Goal: Check status: Check status

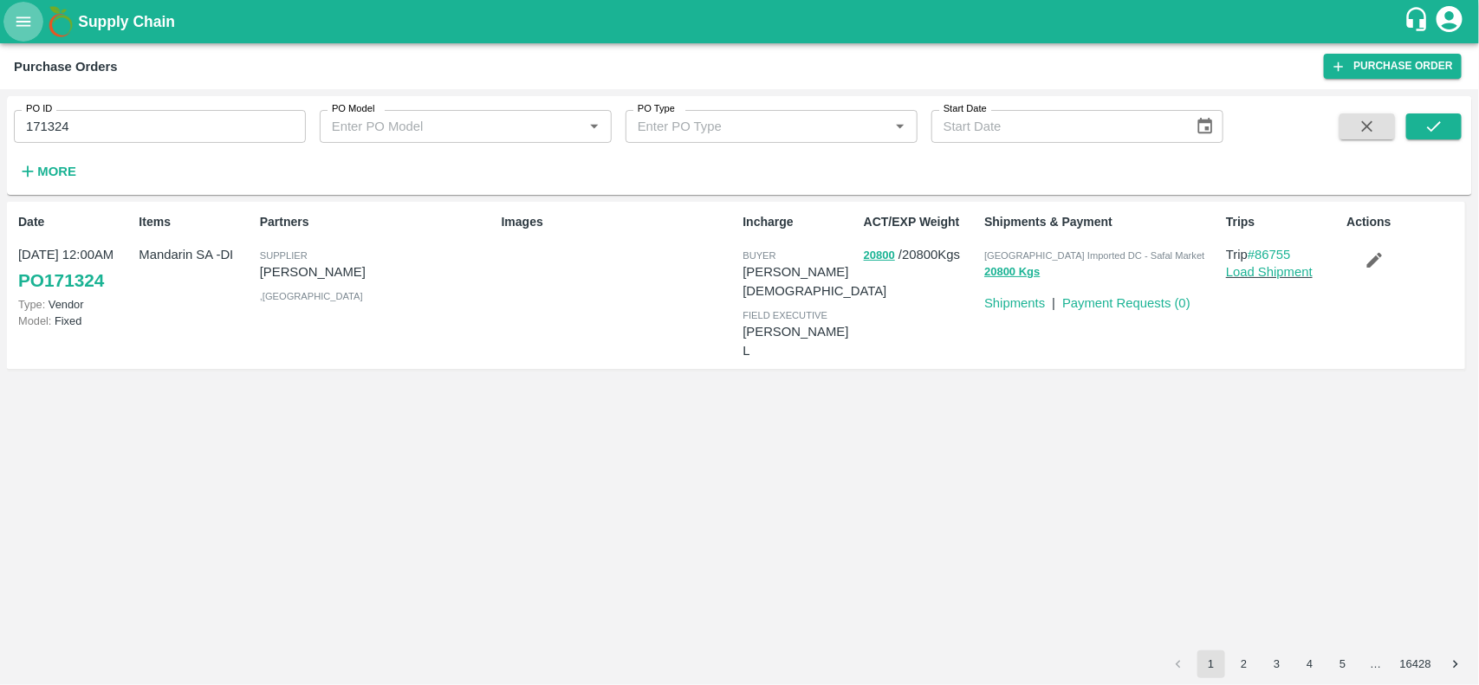
click at [29, 27] on icon "open drawer" at bounding box center [23, 21] width 19 height 19
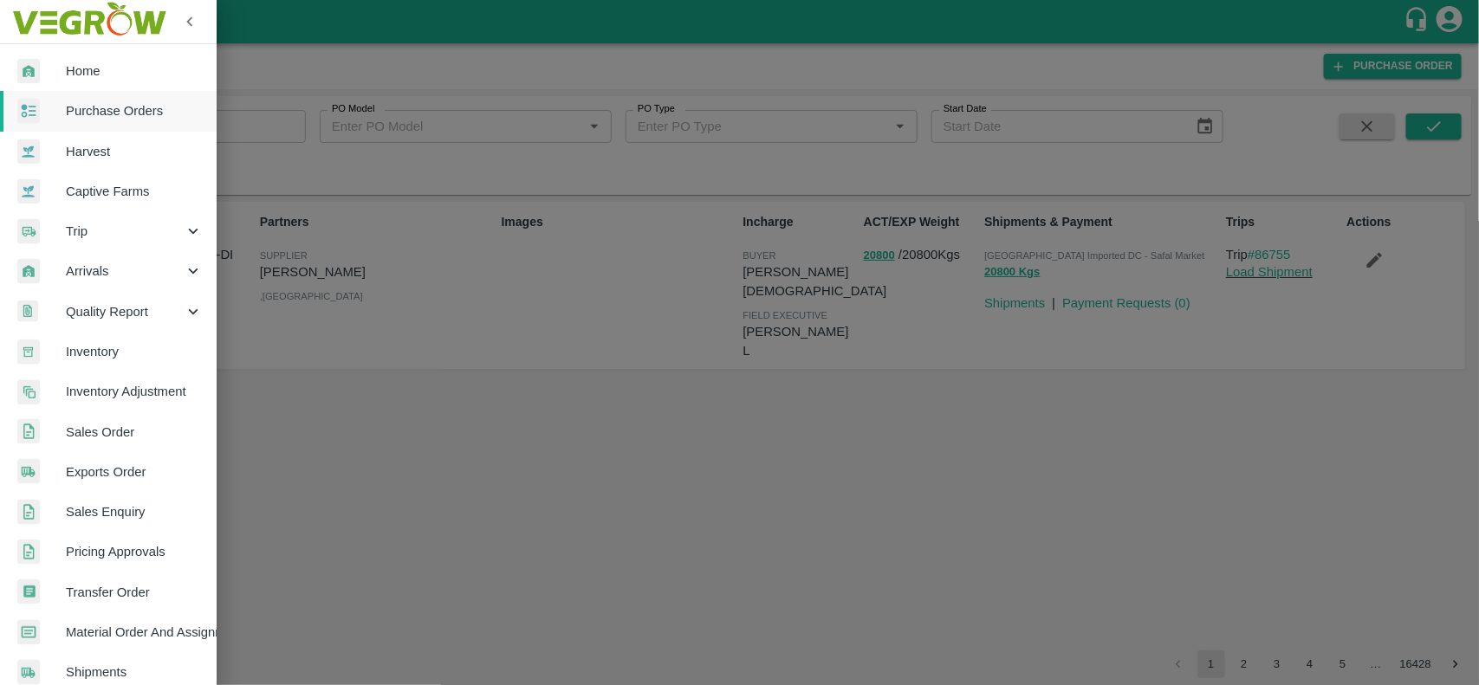
scroll to position [379, 0]
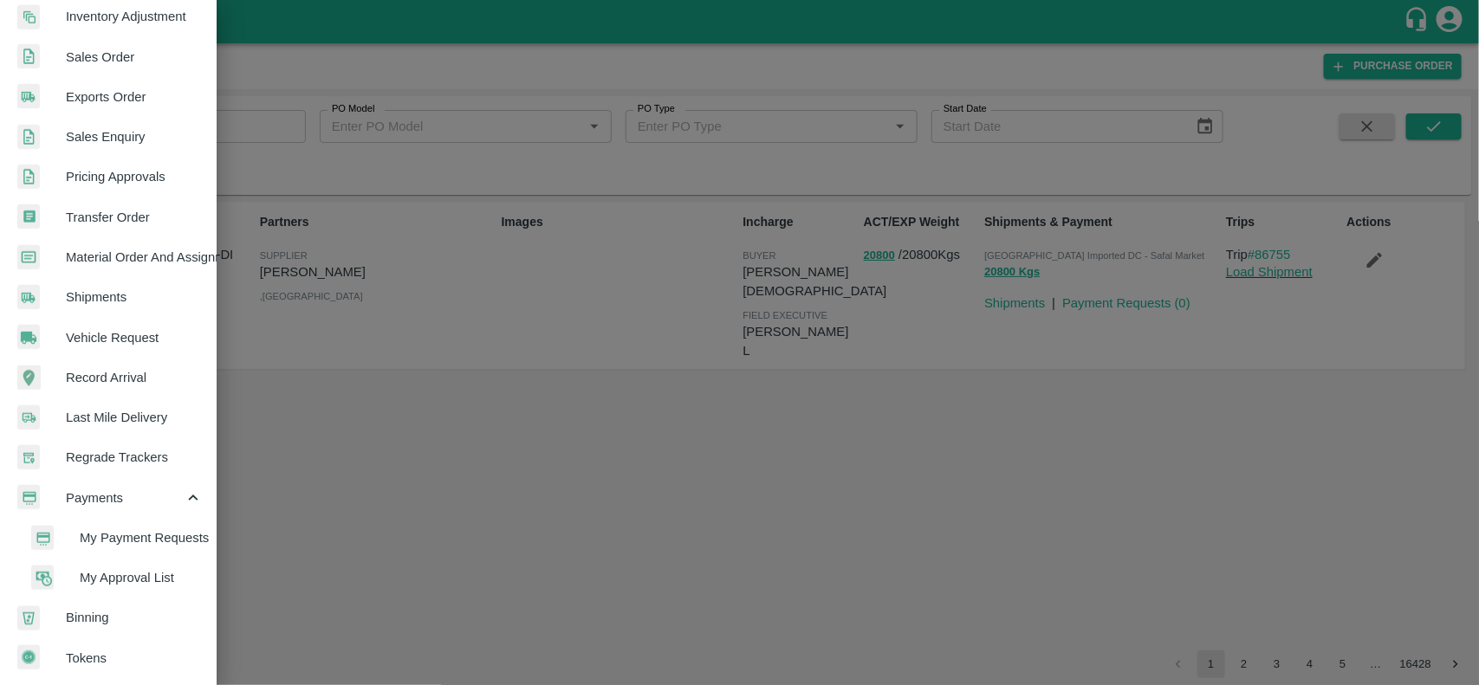
click at [126, 528] on span "My Payment Requests" at bounding box center [141, 537] width 123 height 19
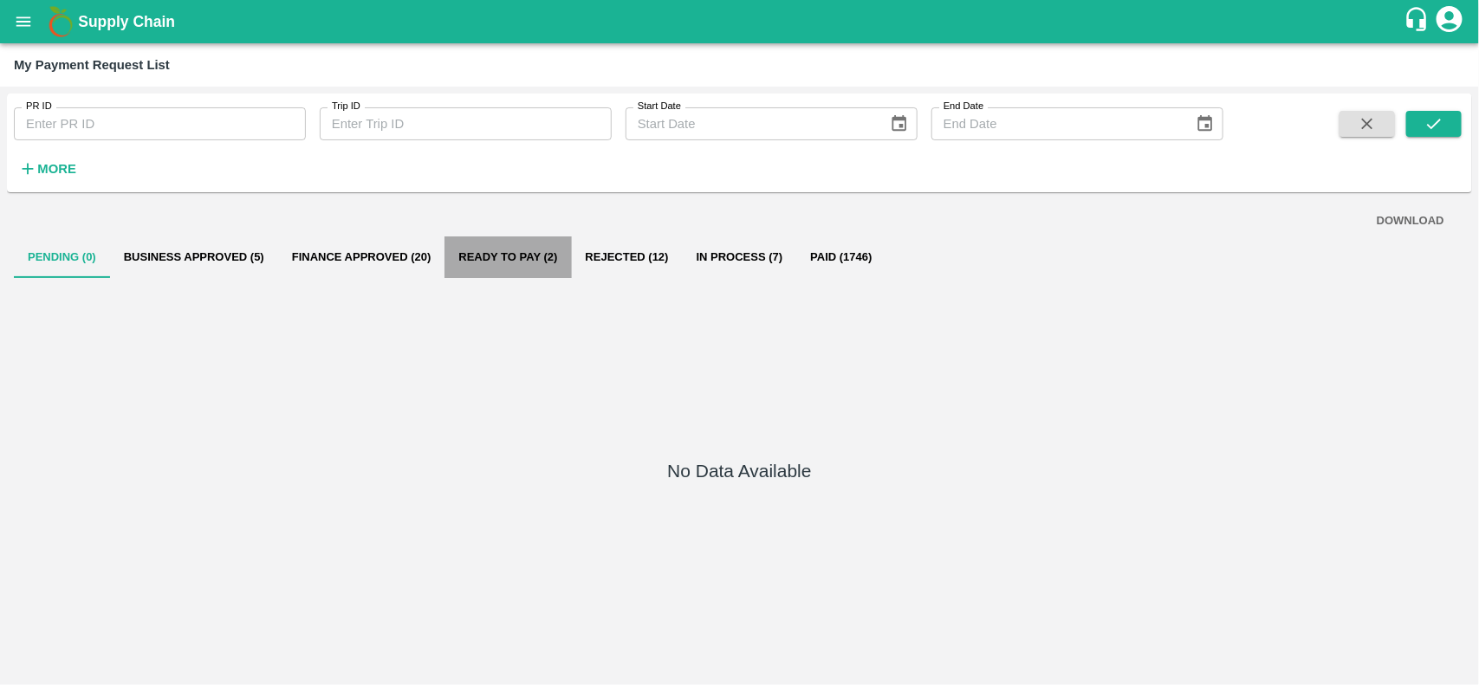
click at [457, 252] on button "Ready To Pay (2)" at bounding box center [507, 258] width 126 height 42
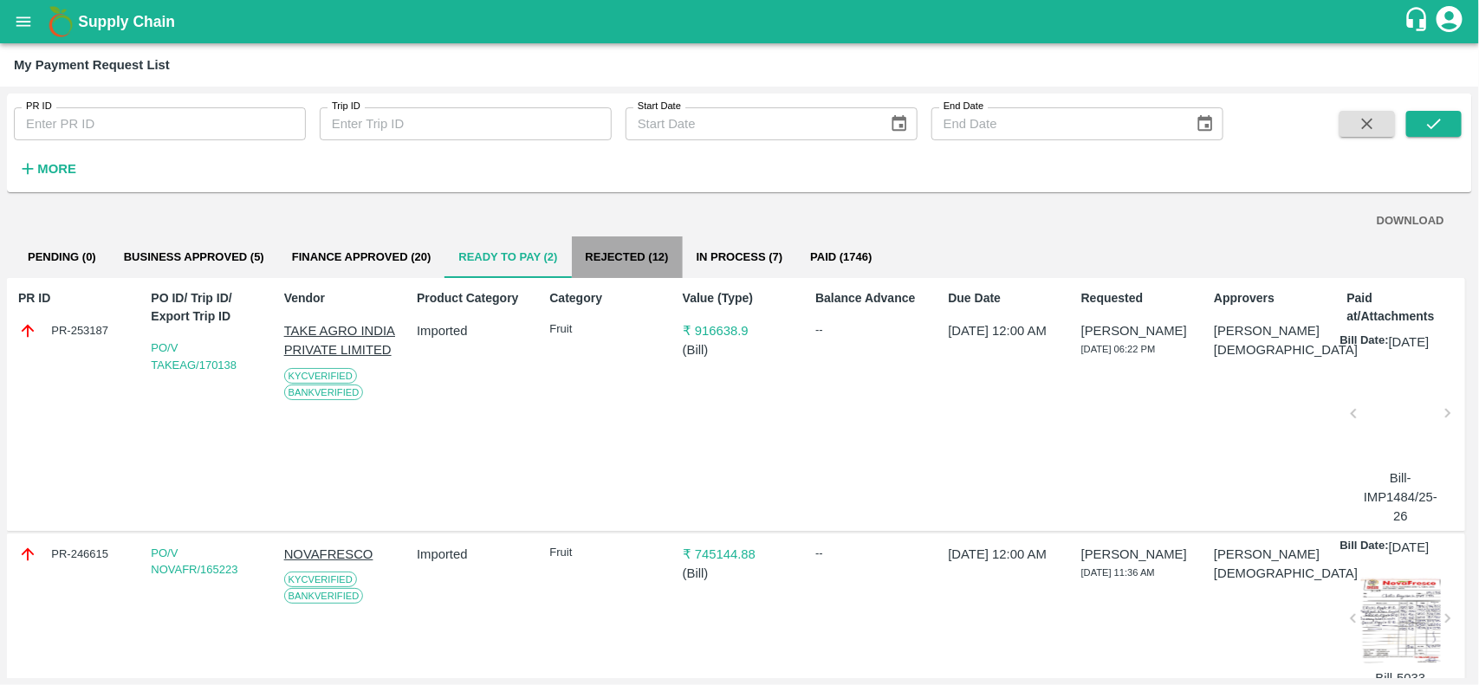
click at [667, 248] on button "Rejected (12)" at bounding box center [627, 258] width 111 height 42
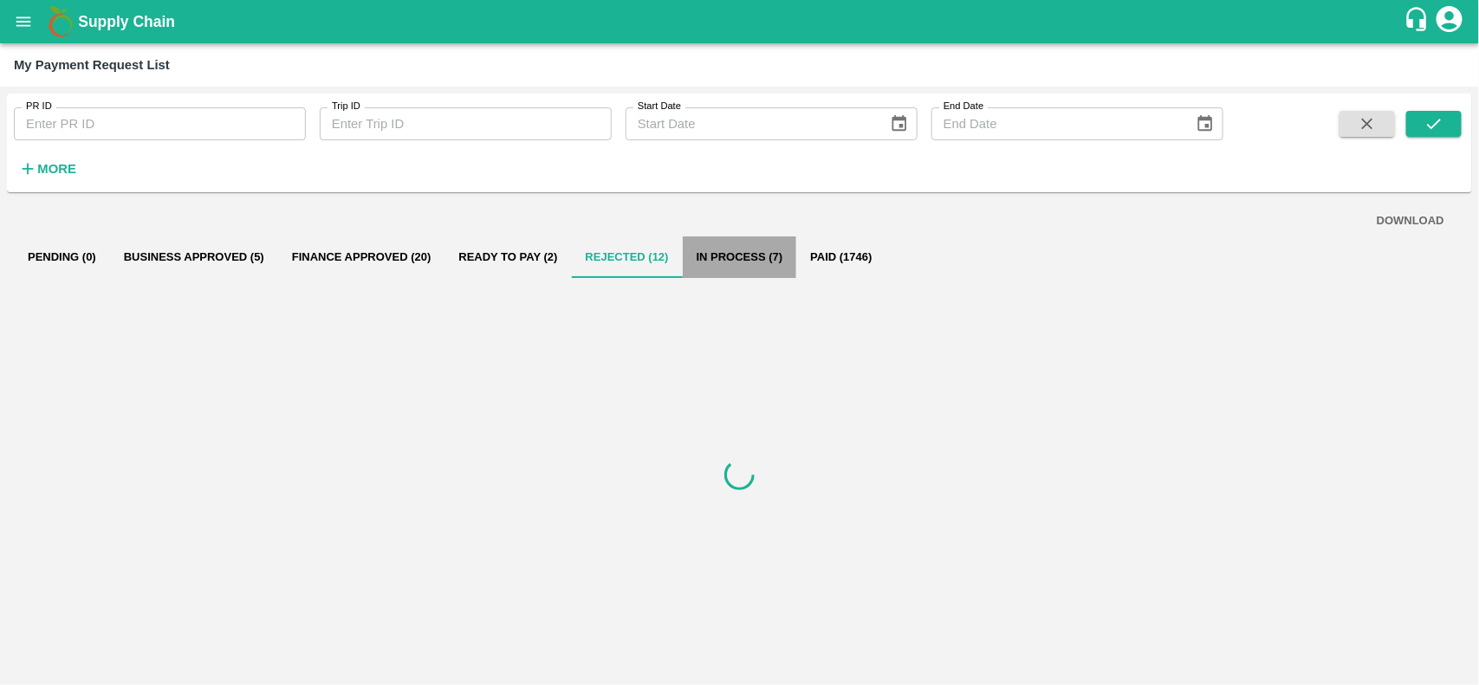
click at [729, 254] on button "In Process (7)" at bounding box center [740, 258] width 114 height 42
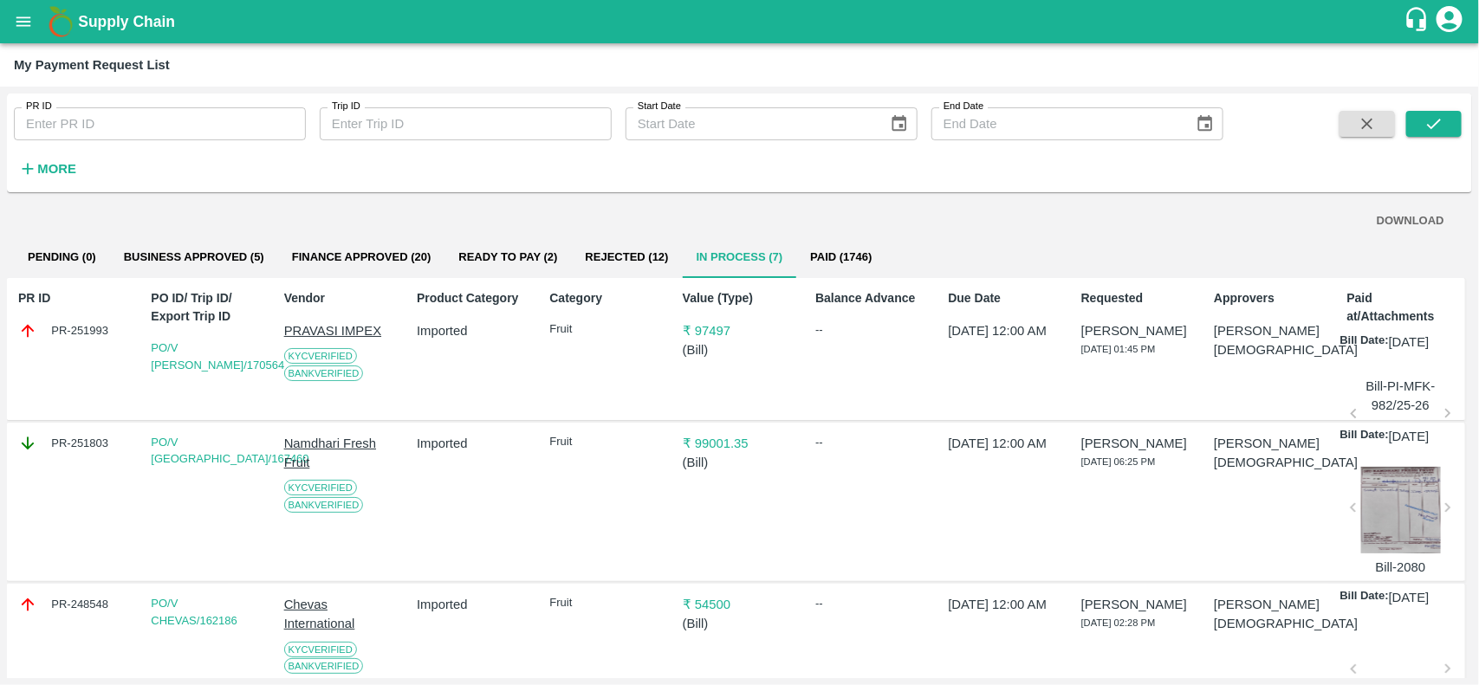
click at [832, 257] on button "Paid (1746)" at bounding box center [840, 258] width 89 height 42
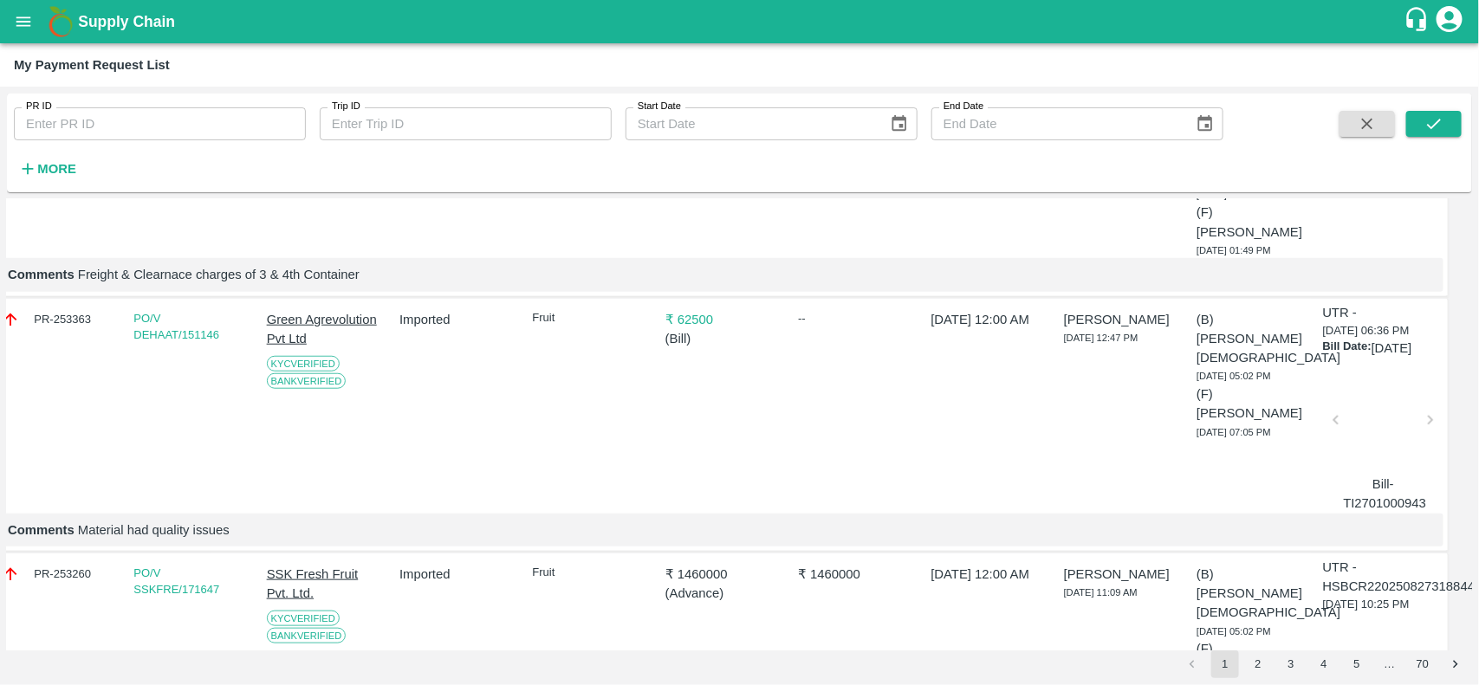
scroll to position [652, 17]
click at [48, 314] on div "PR-253363" at bounding box center [57, 323] width 113 height 19
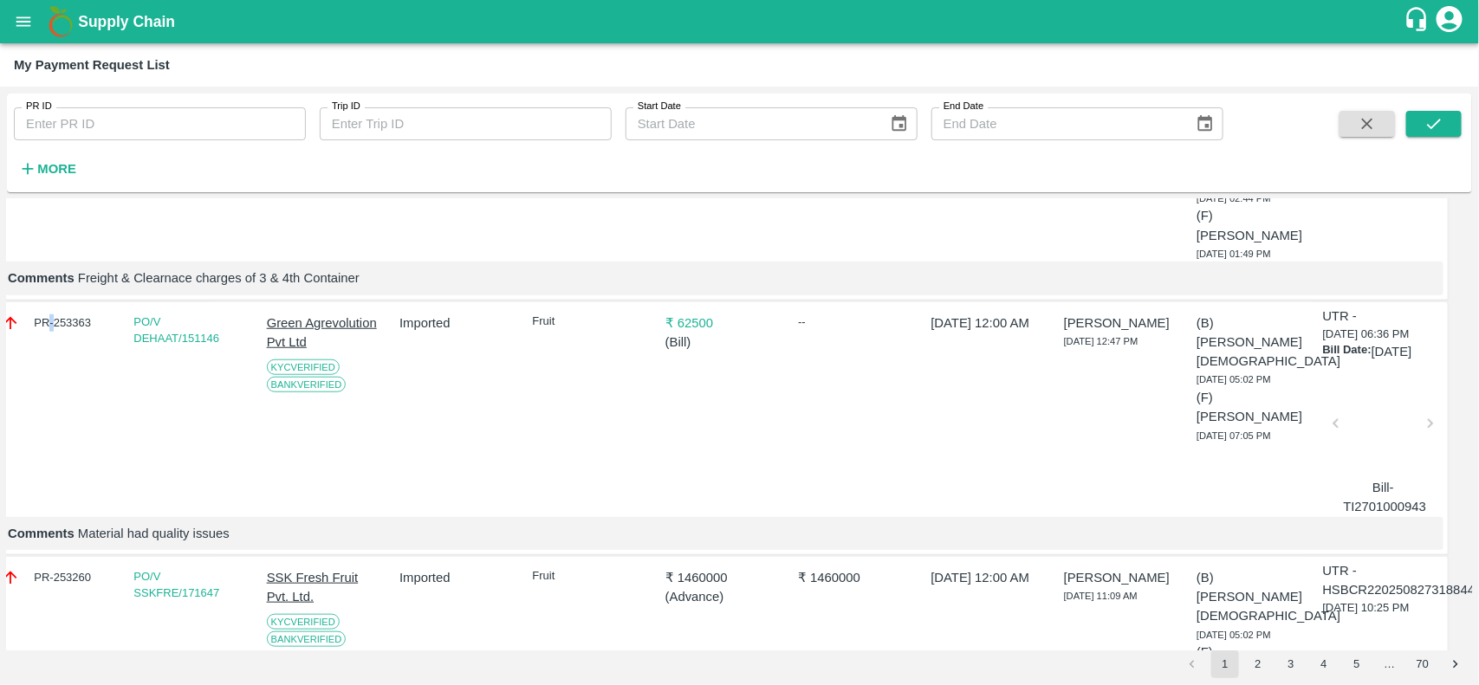
click at [48, 314] on div "PR-253363" at bounding box center [57, 323] width 113 height 19
copy div "PR-253363"
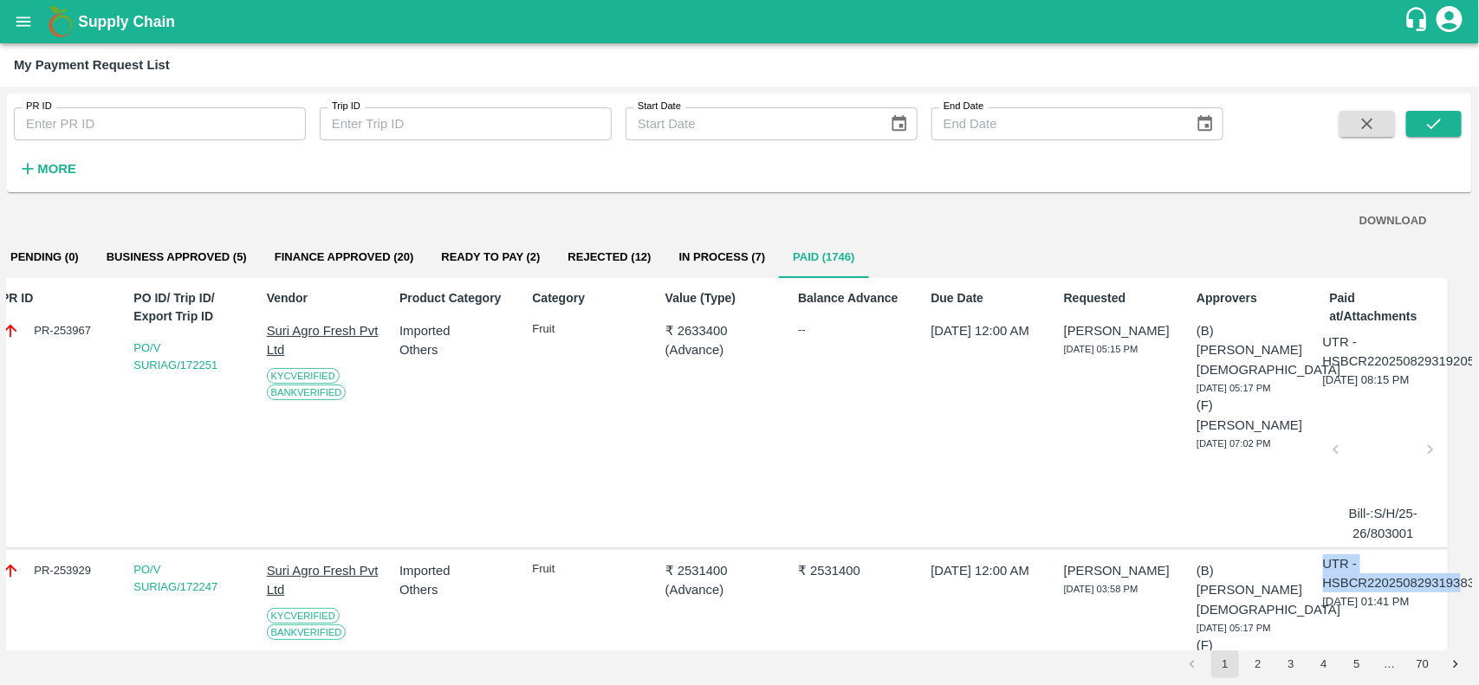
scroll to position [0, 35]
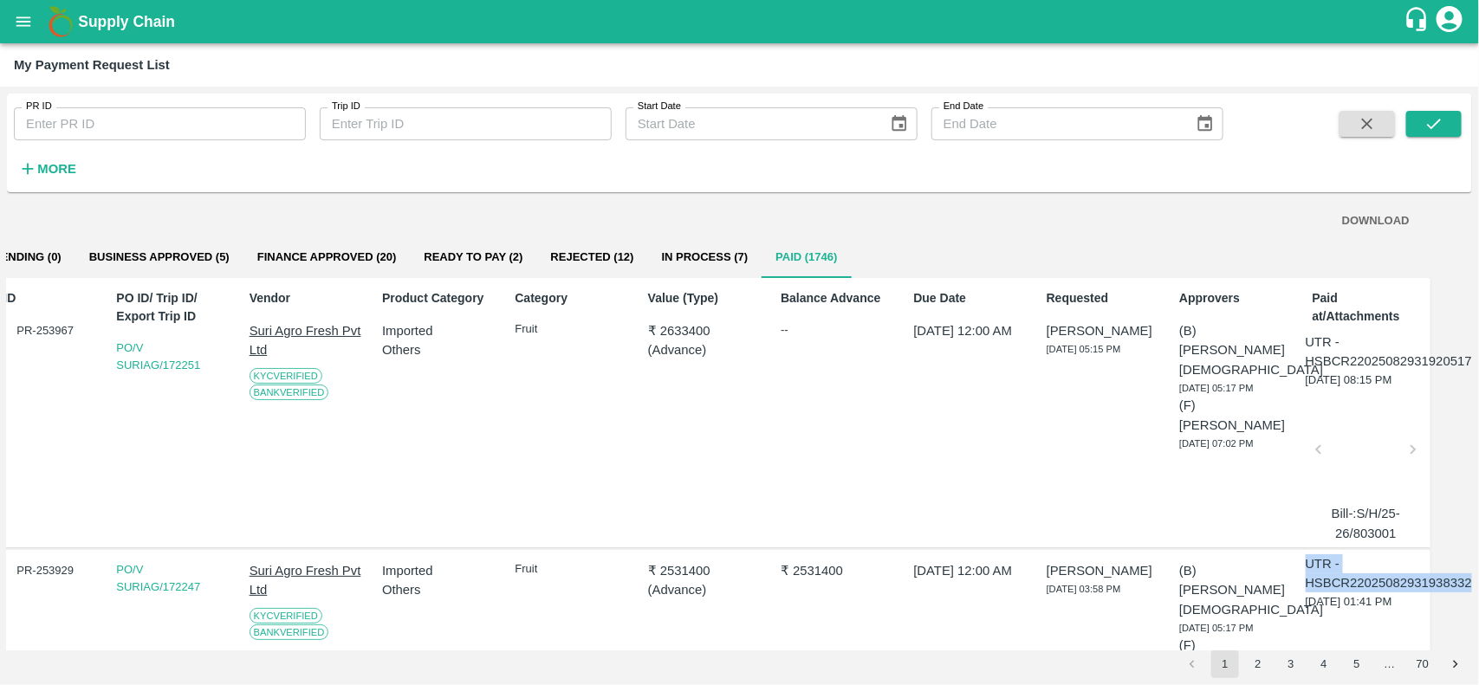
drag, startPoint x: 1317, startPoint y: 566, endPoint x: 1478, endPoint y: 600, distance: 164.6
click at [1478, 600] on div "PR ID PR ID Trip ID Trip ID Start Date Start Date End Date End Date More DOWNLO…" at bounding box center [739, 386] width 1479 height 599
copy p "UTR - HSBCR22025082931938332"
